Goal: Task Accomplishment & Management: Manage account settings

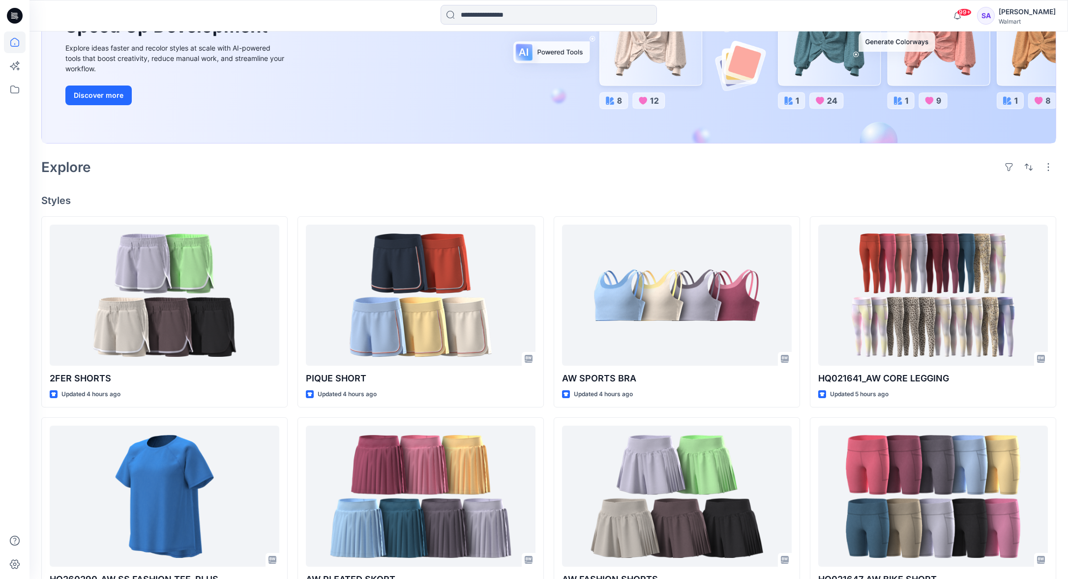
scroll to position [145, 0]
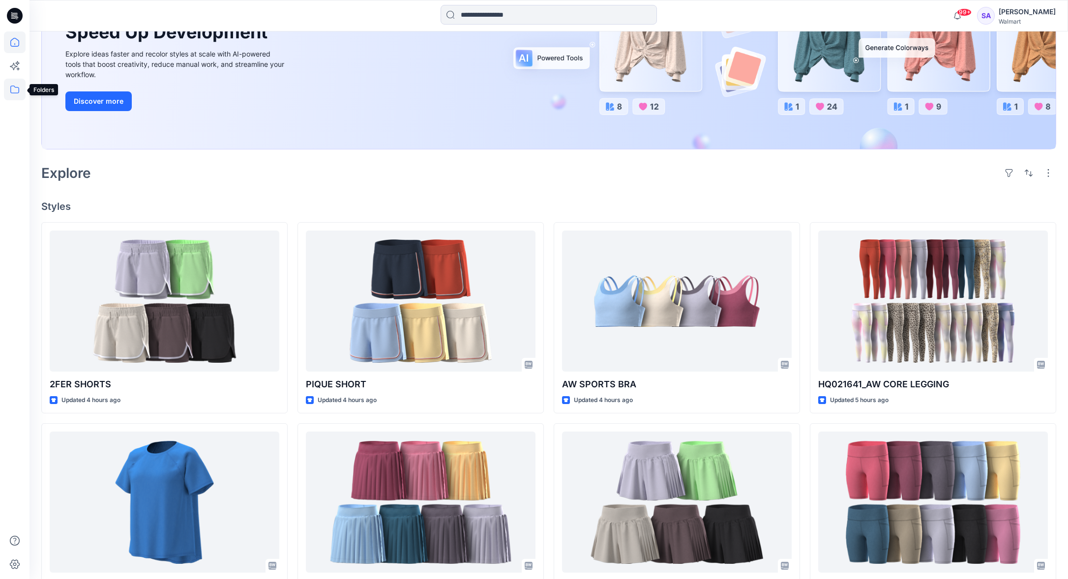
click at [13, 93] on icon at bounding box center [14, 90] width 9 height 8
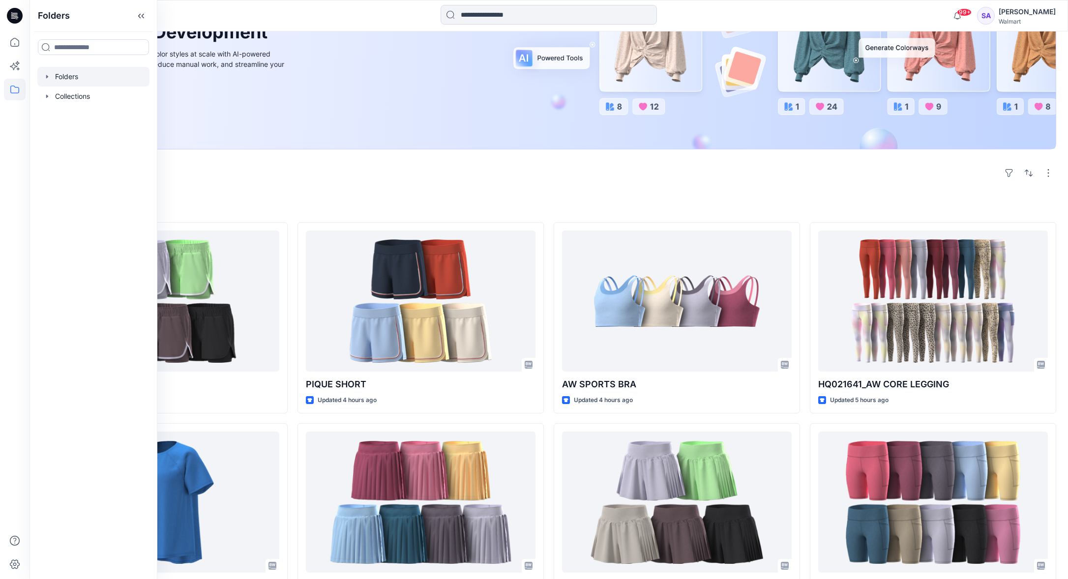
click at [65, 76] on div at bounding box center [93, 77] width 112 height 20
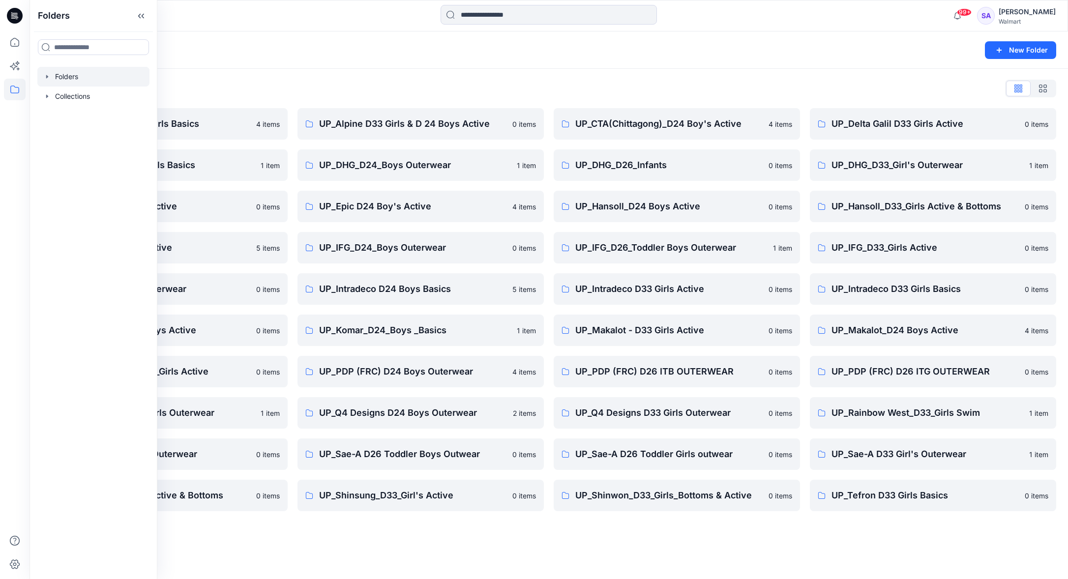
click at [300, 98] on div "Folders List UP_ Mas Acme D33 Girls Basics 4 items UP_Delta Galil D33 Girls Bas…" at bounding box center [549, 296] width 1039 height 454
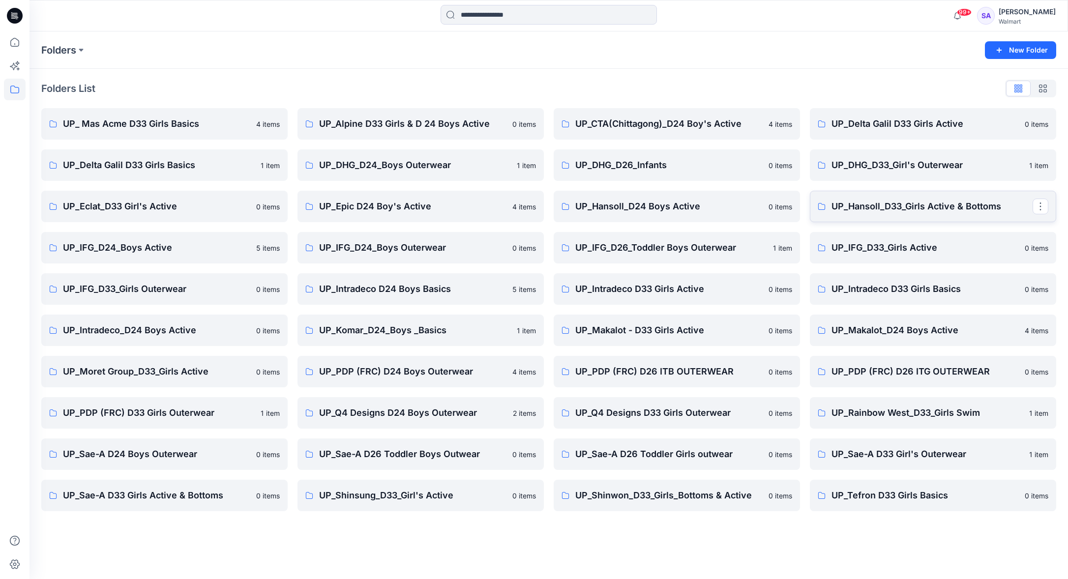
click at [899, 215] on link "UP_Hansoll_D33_Girls Active & Bottoms" at bounding box center [933, 206] width 246 height 31
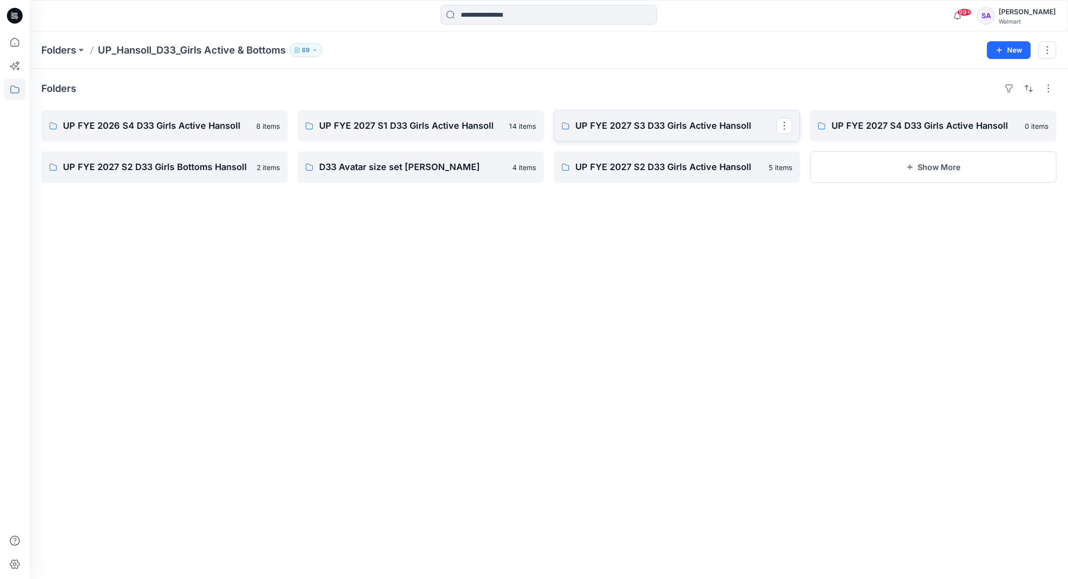
click at [657, 134] on link "UP FYE 2027 S3 D33 Girls Active Hansoll" at bounding box center [677, 125] width 246 height 31
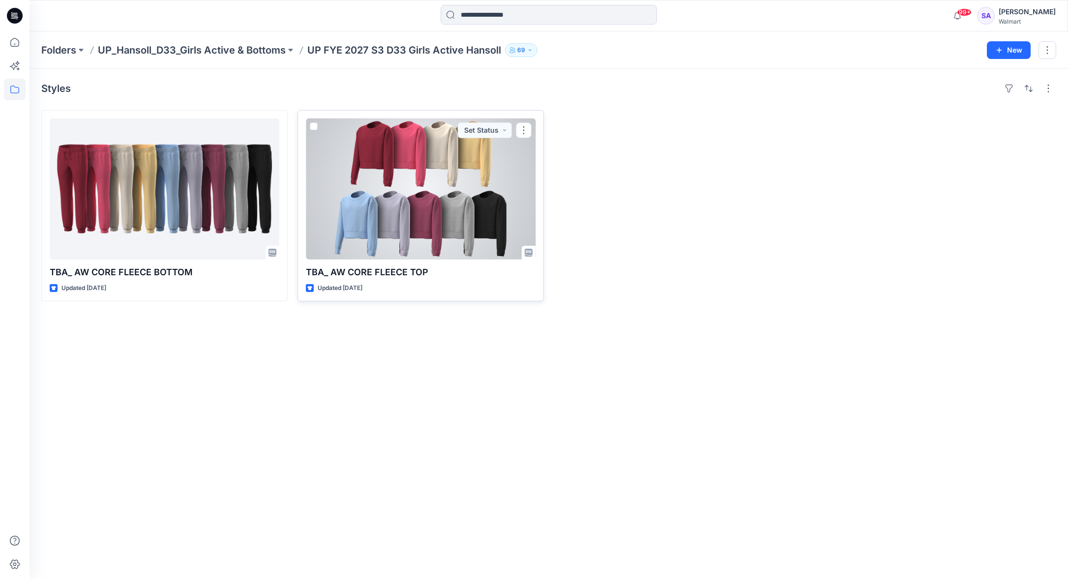
click at [368, 212] on div at bounding box center [421, 189] width 230 height 141
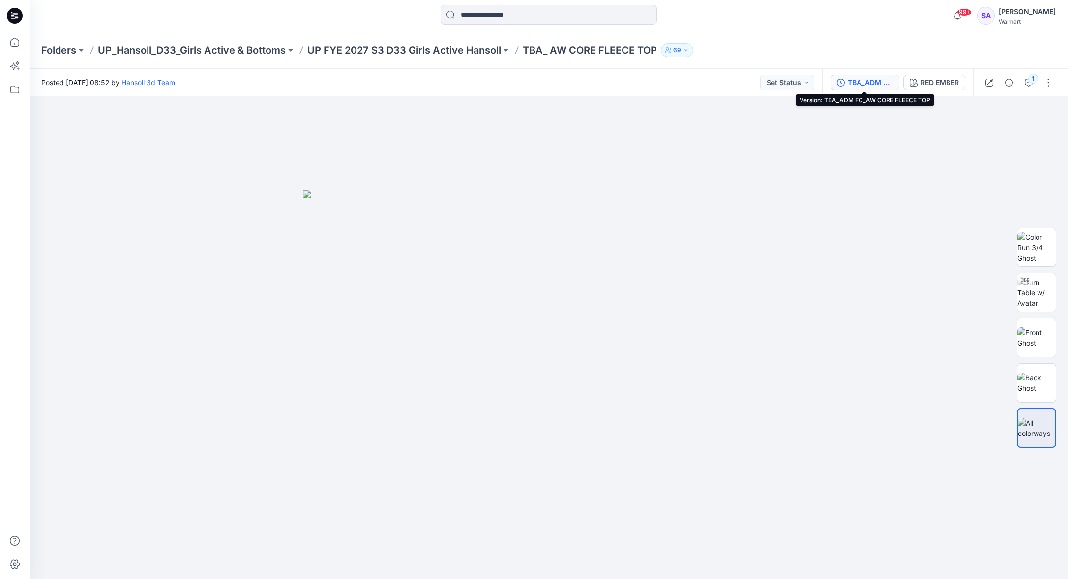
click at [865, 81] on div "TBA_ADM FC_AW CORE FLEECE TOP" at bounding box center [870, 82] width 45 height 11
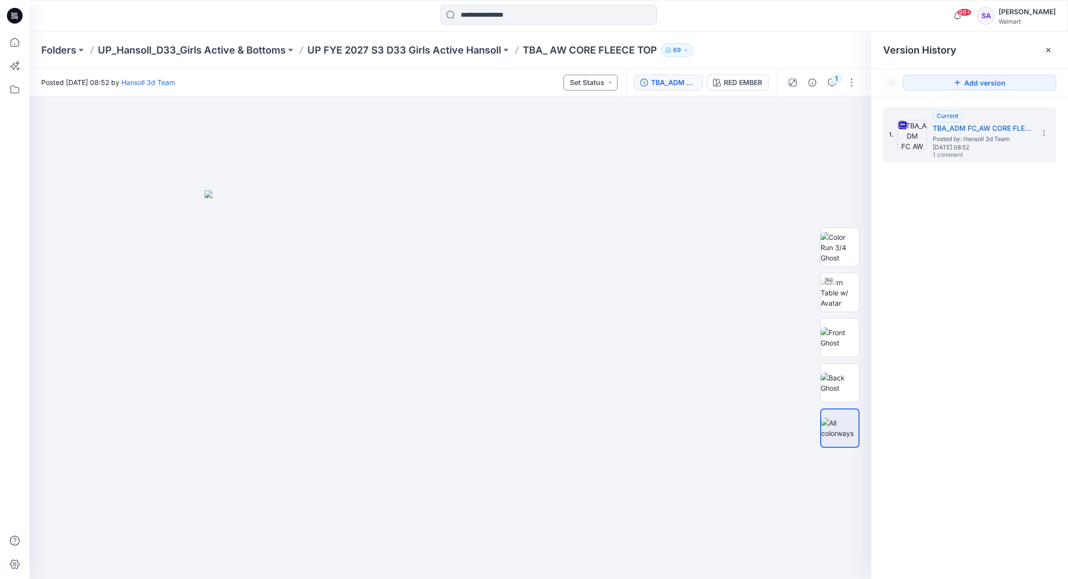
click at [602, 88] on button "Set Status" at bounding box center [591, 83] width 54 height 16
click at [588, 153] on p "TD - Need to Review" at bounding box center [576, 150] width 55 height 13
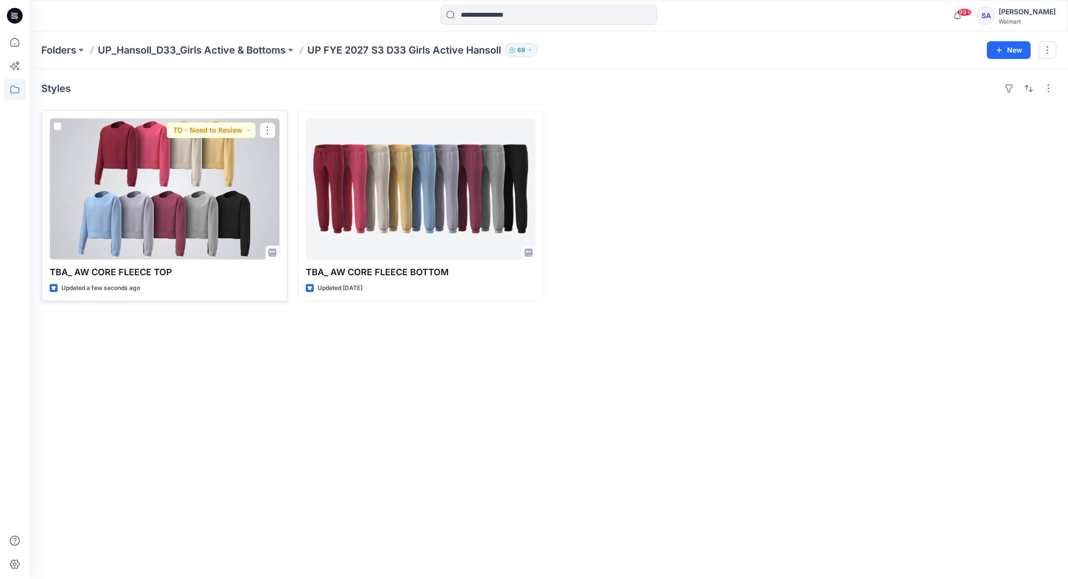
click at [176, 193] on div at bounding box center [165, 189] width 230 height 141
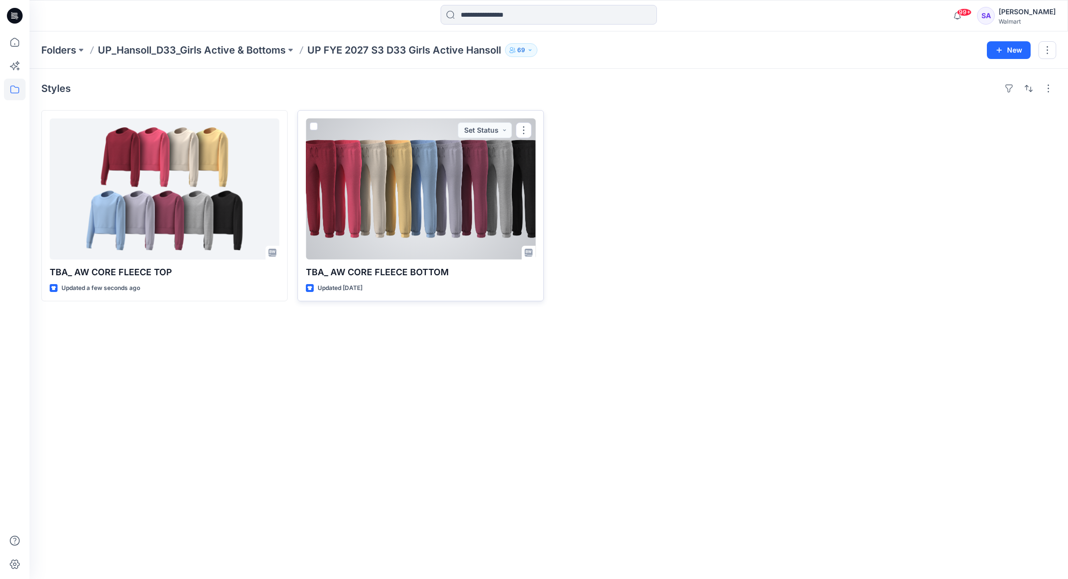
click at [397, 193] on div at bounding box center [421, 189] width 230 height 141
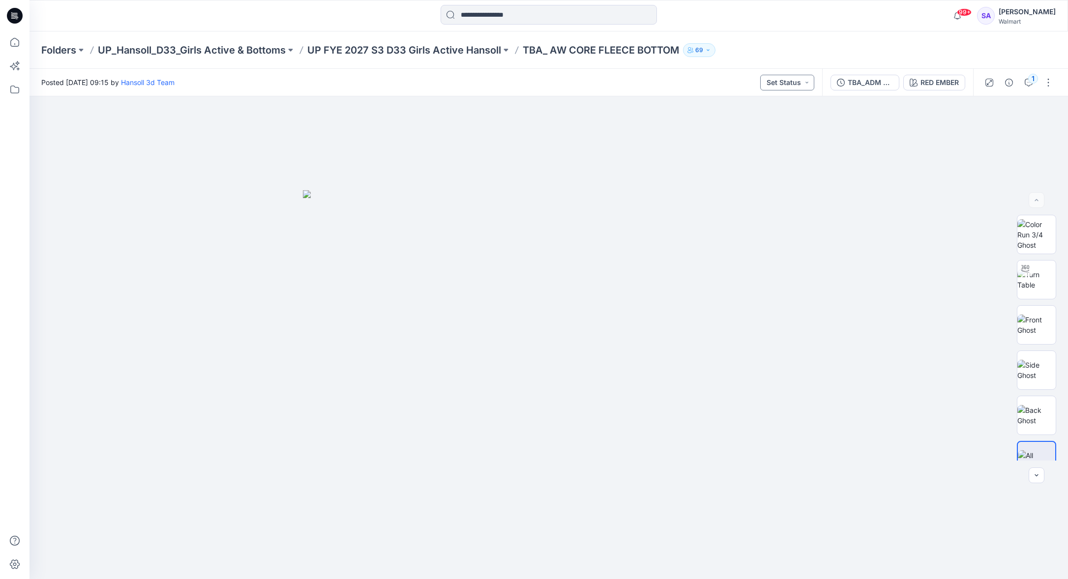
click at [806, 83] on button "Set Status" at bounding box center [787, 83] width 54 height 16
click at [784, 154] on p "TD - Need to Review" at bounding box center [773, 150] width 55 height 13
click at [339, 200] on img at bounding box center [549, 384] width 492 height 389
